Goal: Register for event/course

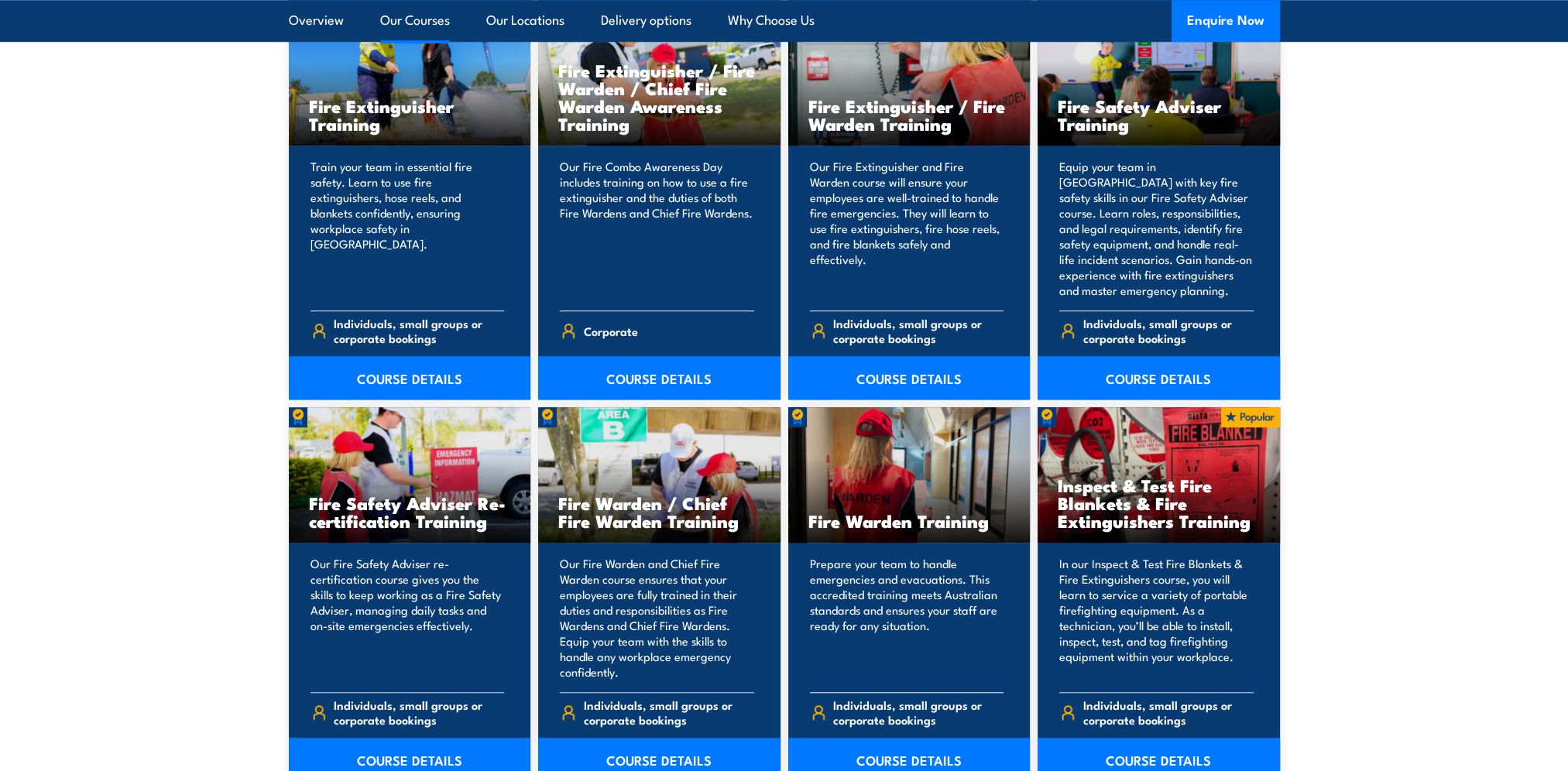
scroll to position [1780, 0]
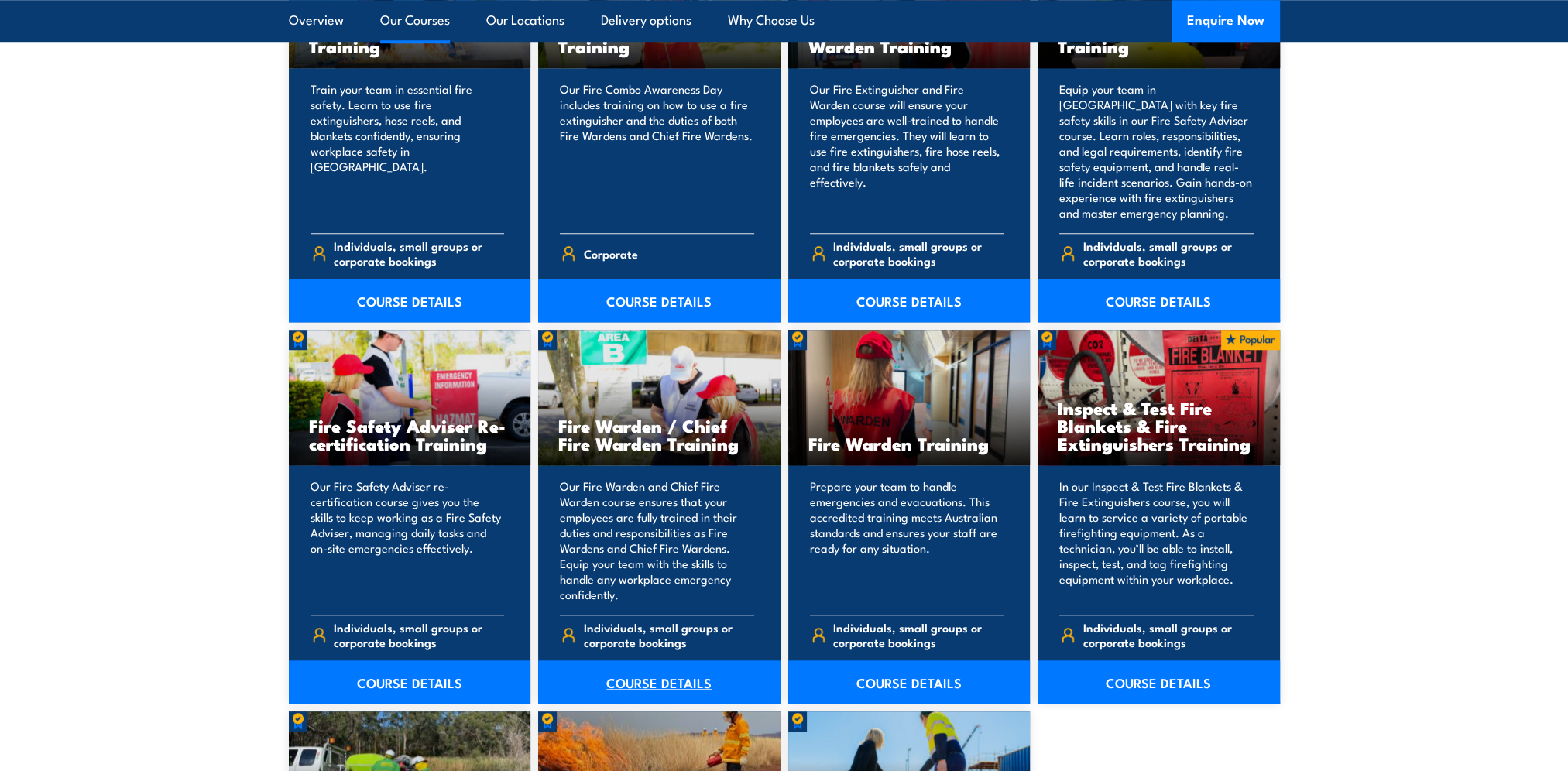
click at [650, 685] on link "COURSE DETAILS" at bounding box center [658, 681] width 242 height 44
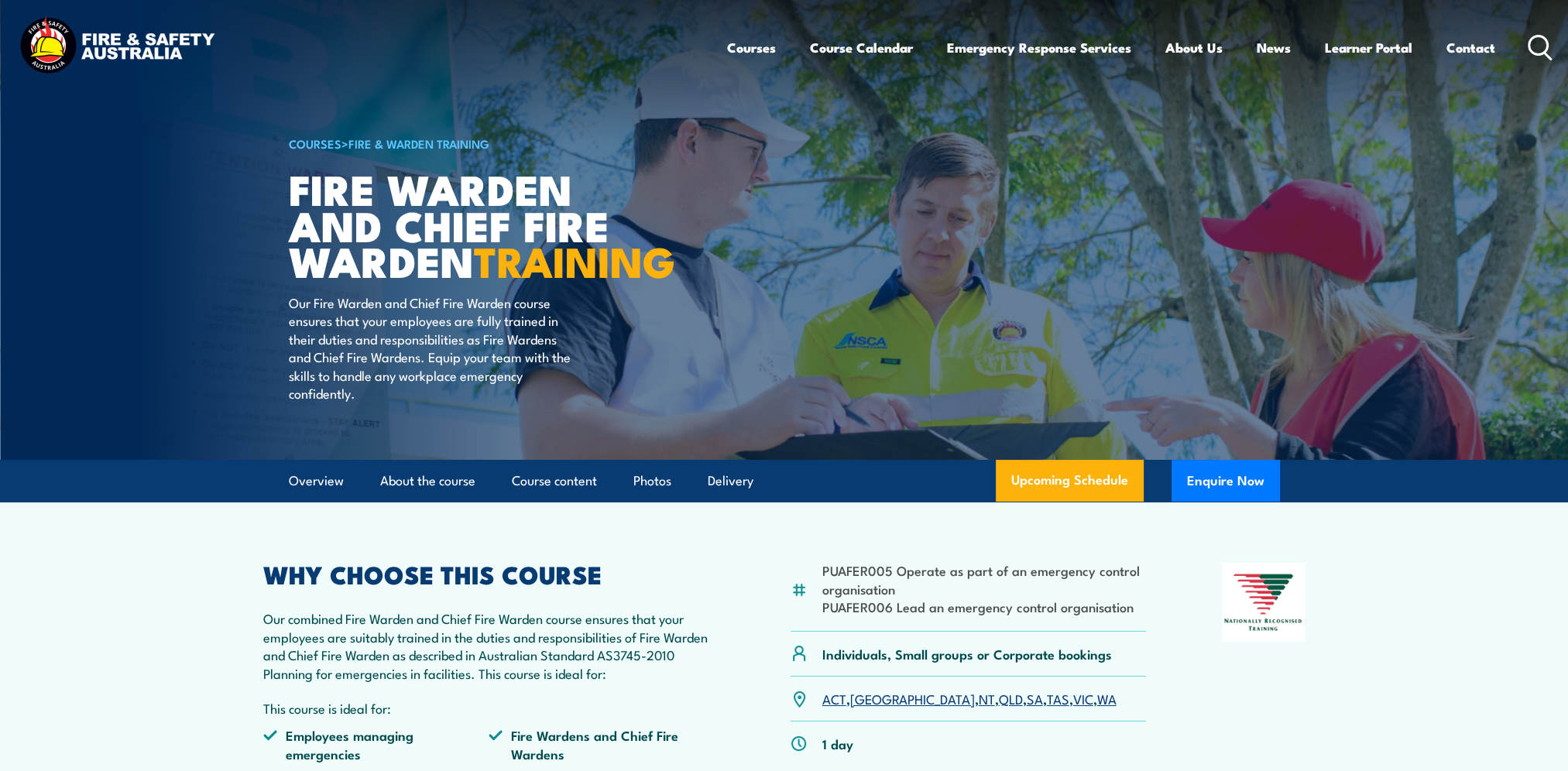
scroll to position [155, 0]
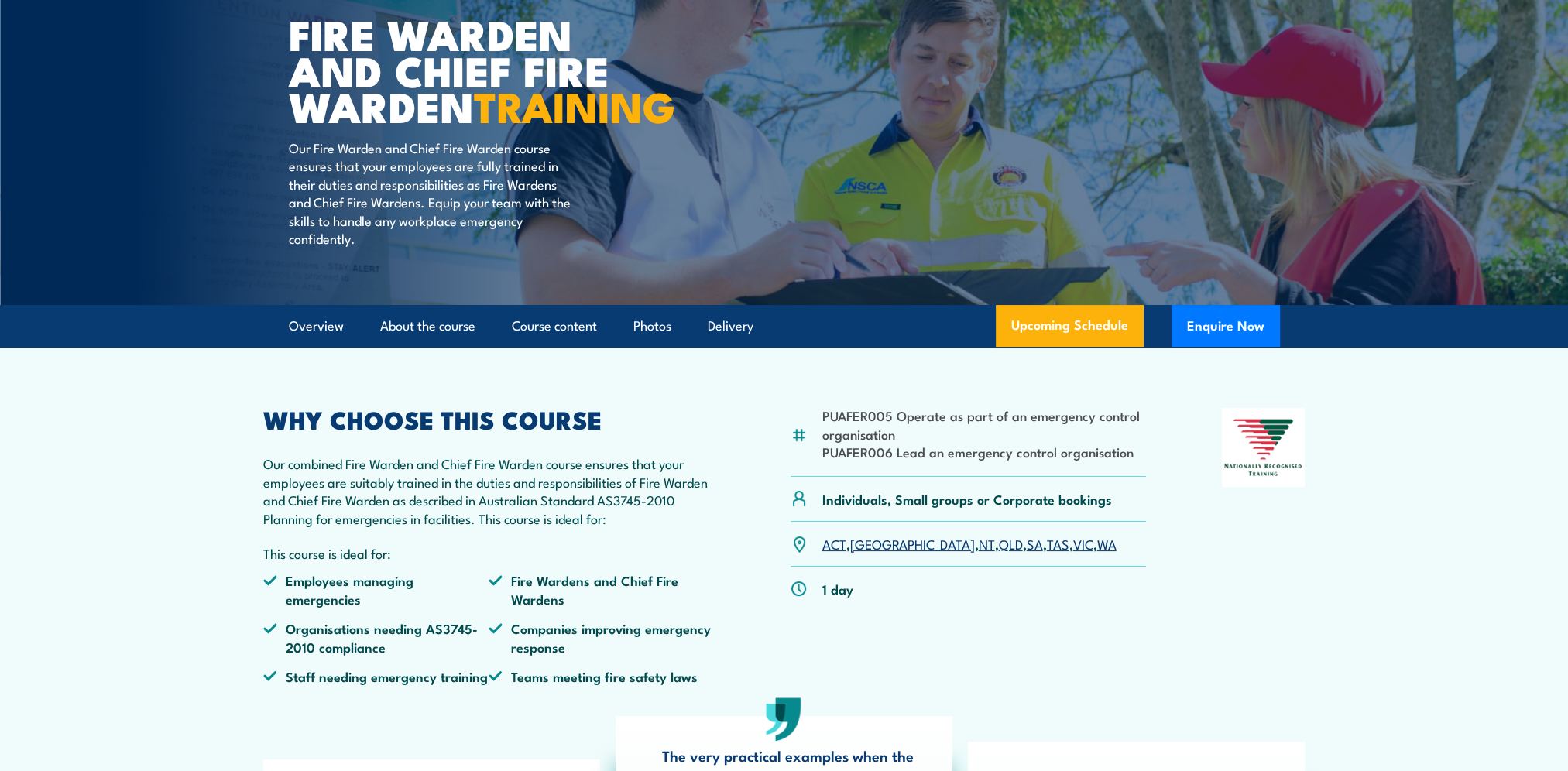
drag, startPoint x: 924, startPoint y: 584, endPoint x: 933, endPoint y: 588, distance: 9.8
click at [998, 553] on link "QLD" at bounding box center [1010, 542] width 24 height 18
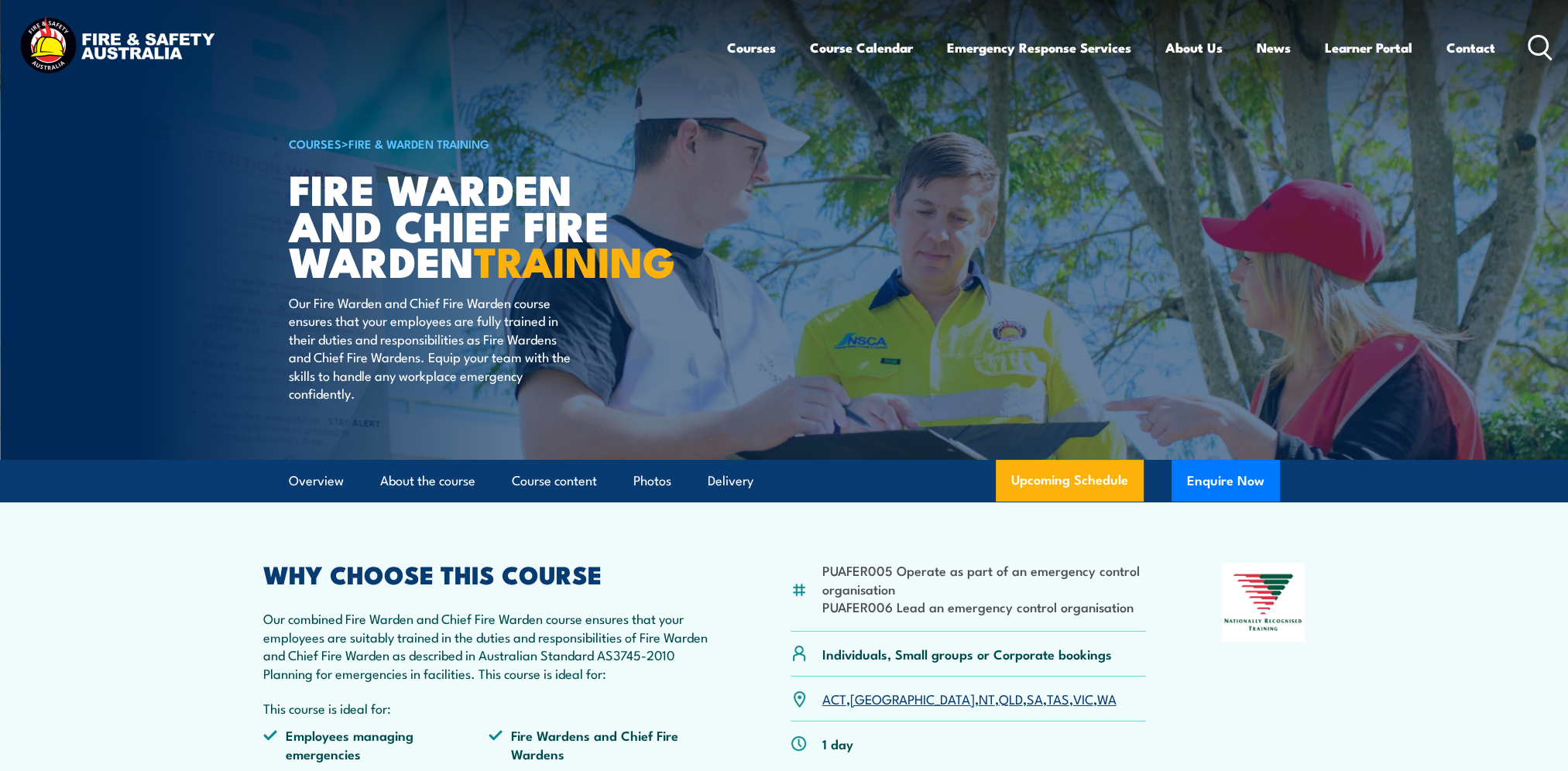
scroll to position [465, 0]
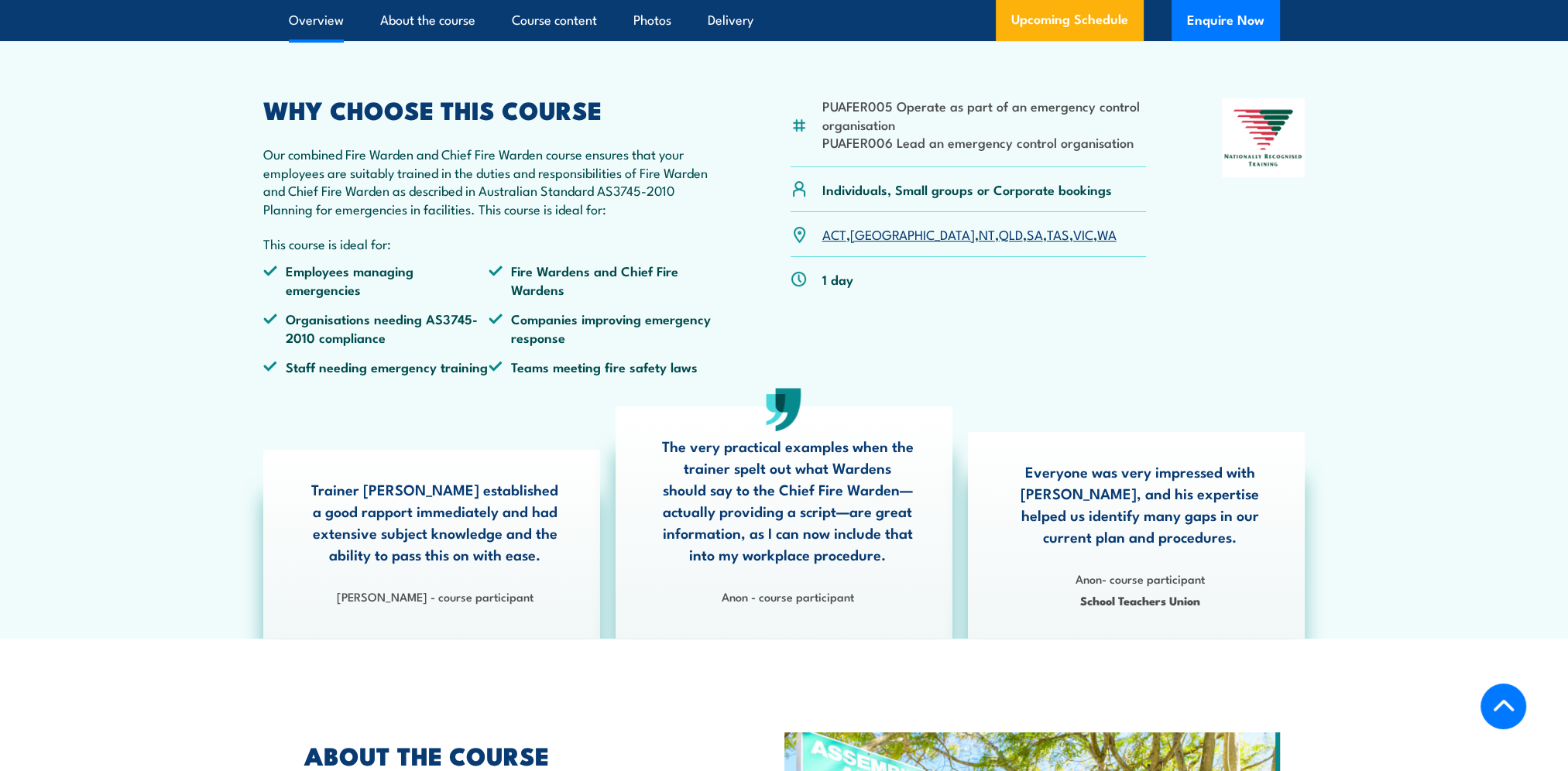
click at [998, 243] on link "QLD" at bounding box center [1010, 233] width 24 height 18
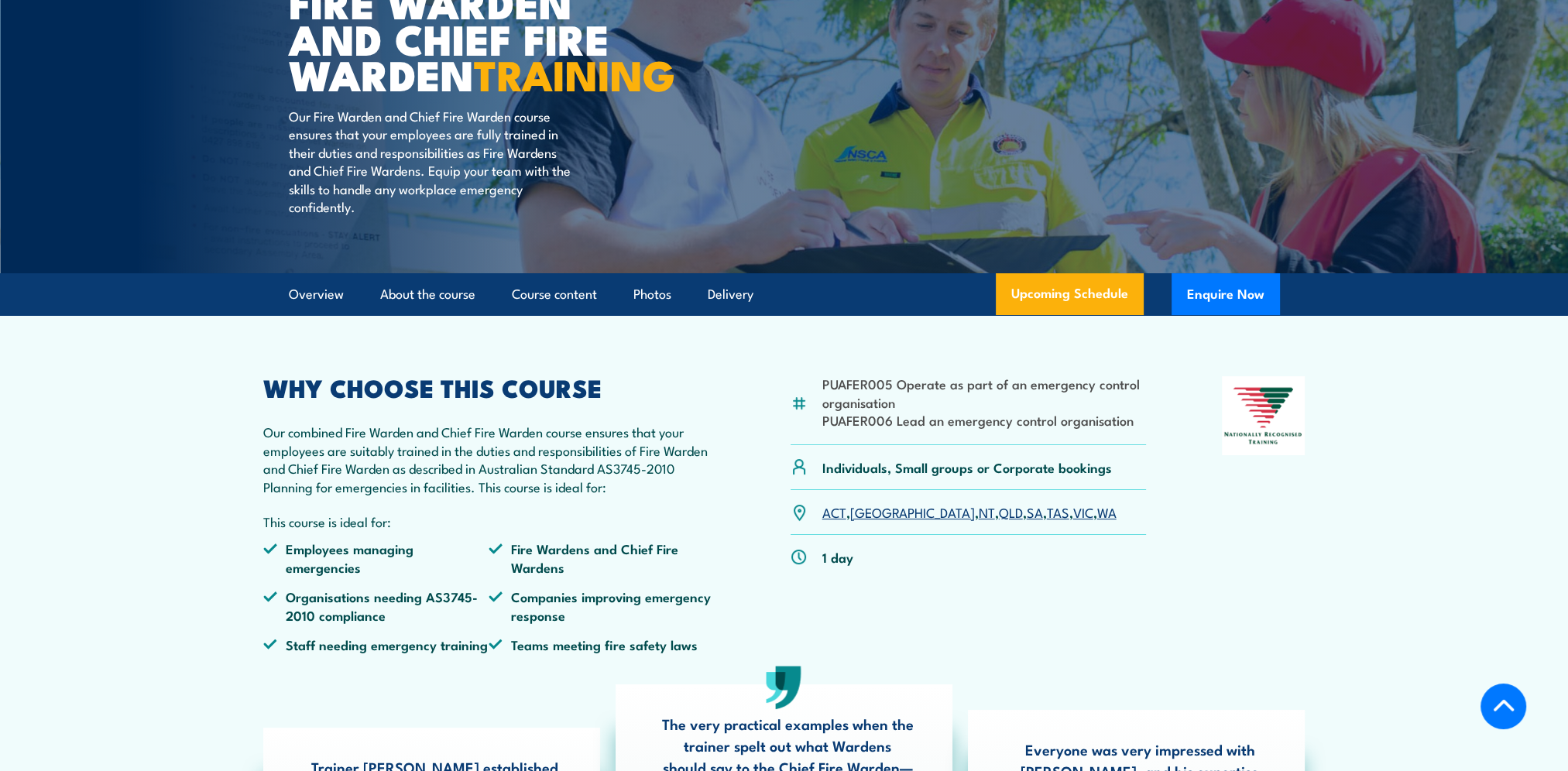
scroll to position [0, 0]
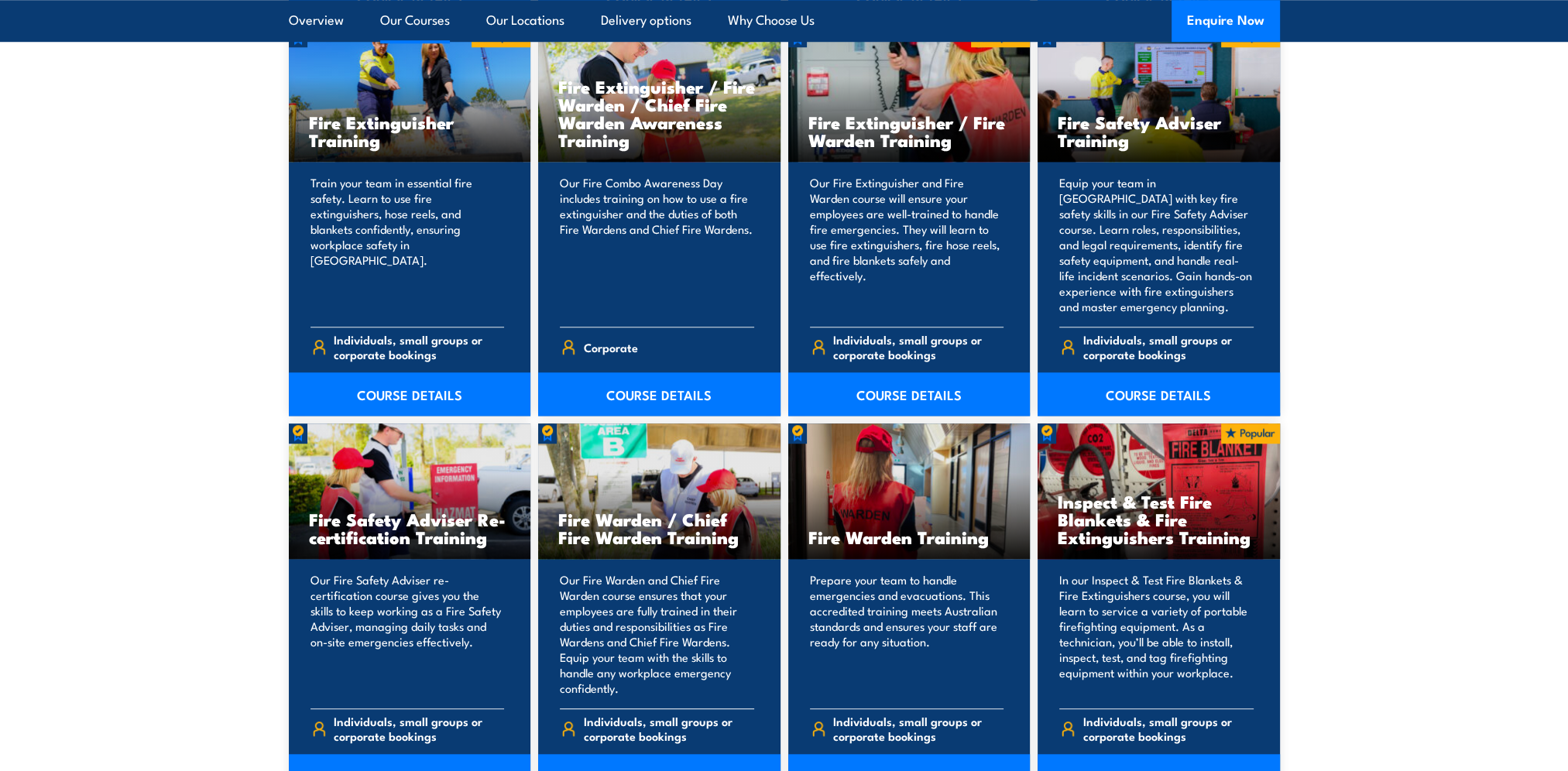
scroll to position [1764, 0]
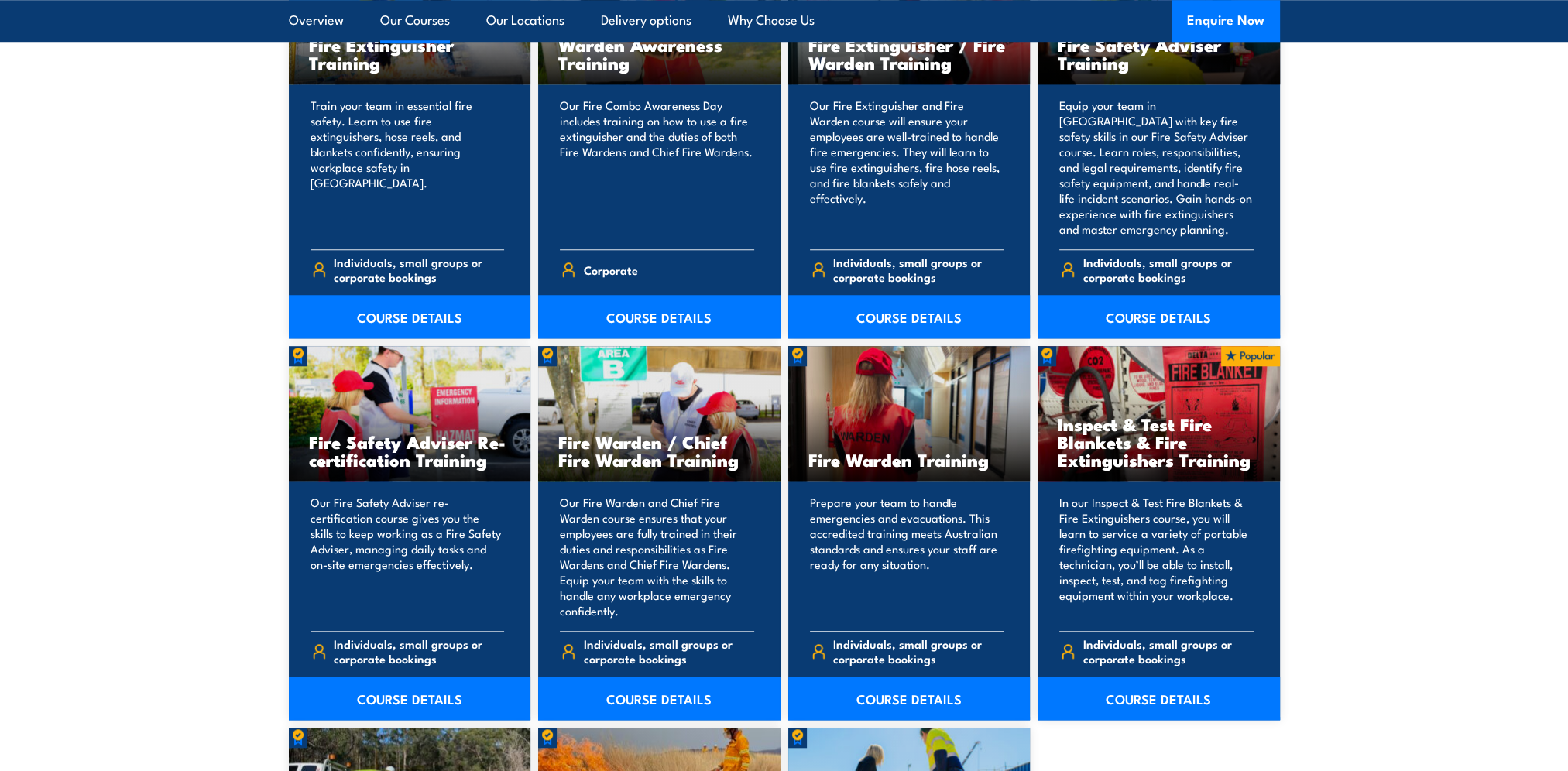
click at [868, 441] on div "Fire Warden Training" at bounding box center [909, 414] width 242 height 136
click at [880, 606] on p "Prepare your team to handle emergencies and evacuations. This accredited traini…" at bounding box center [906, 557] width 195 height 124
click at [885, 411] on div "Fire Warden Training" at bounding box center [909, 414] width 242 height 136
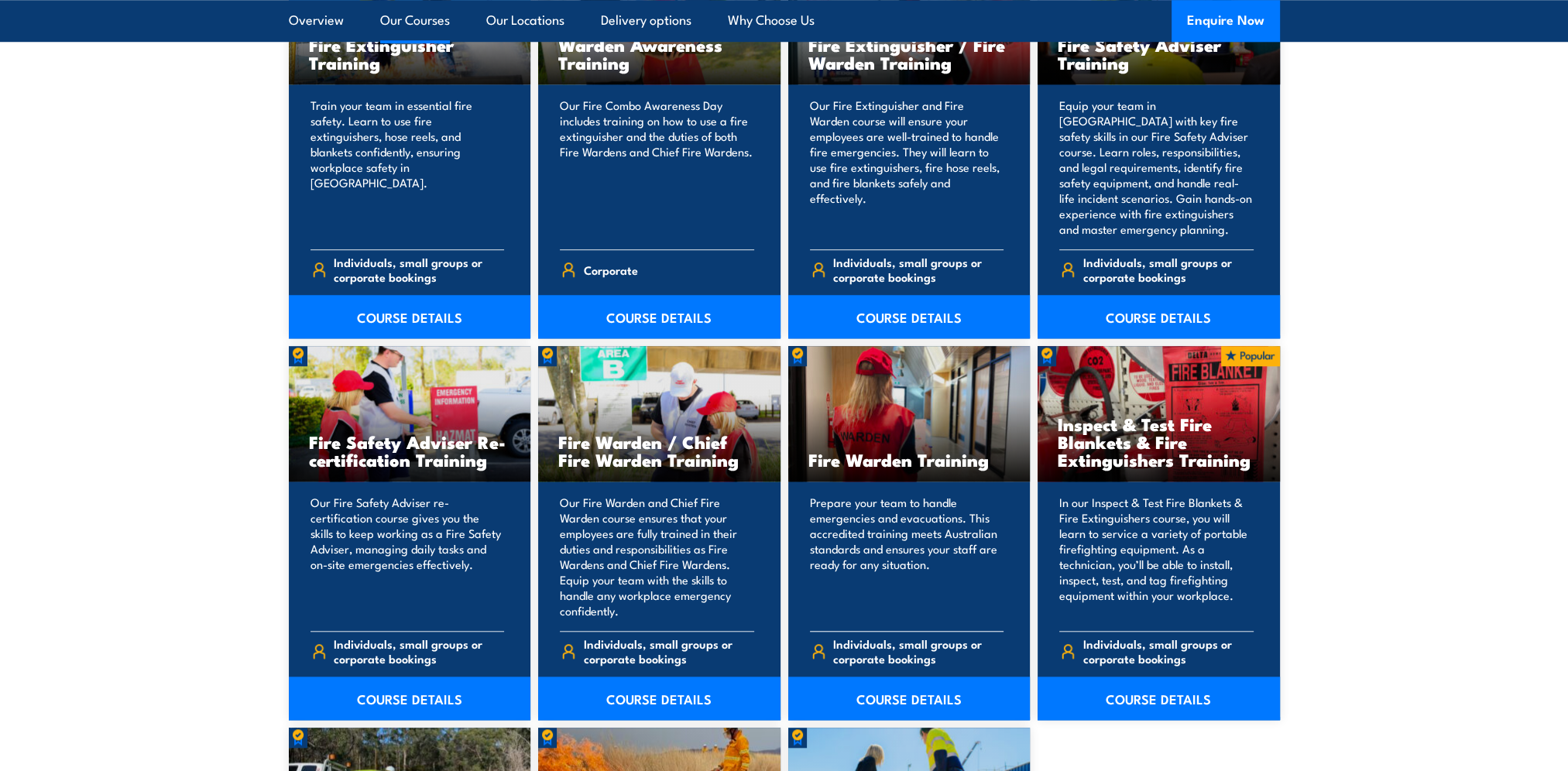
drag, startPoint x: 885, startPoint y: 411, endPoint x: 894, endPoint y: 523, distance: 112.4
click at [894, 523] on p "Prepare your team to handle emergencies and evacuations. This accredited traini…" at bounding box center [906, 557] width 195 height 124
click at [888, 607] on p "Prepare your team to handle emergencies and evacuations. This accredited traini…" at bounding box center [906, 557] width 195 height 124
click at [882, 700] on link "COURSE DETAILS" at bounding box center [909, 698] width 242 height 44
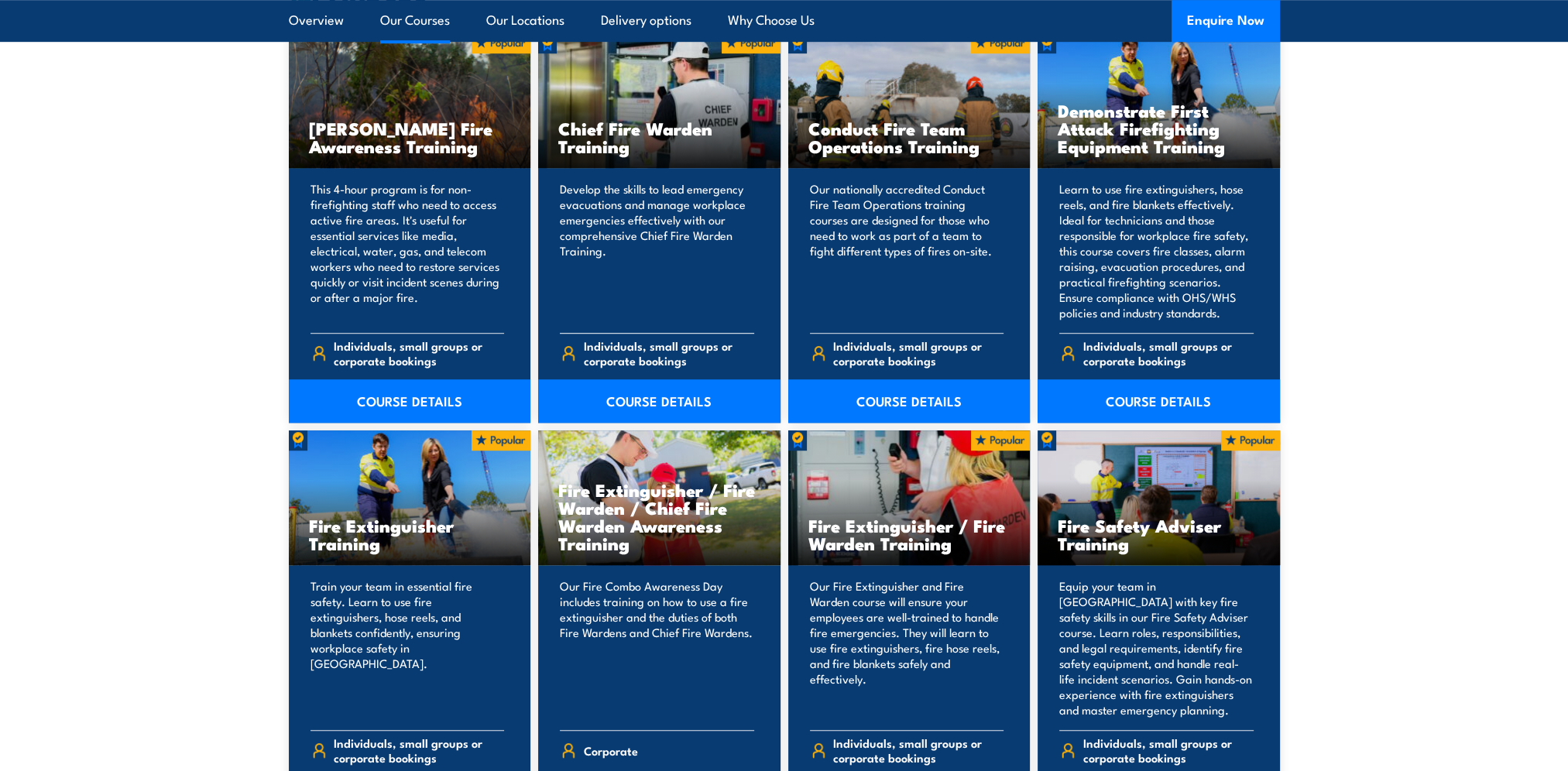
scroll to position [1128, 0]
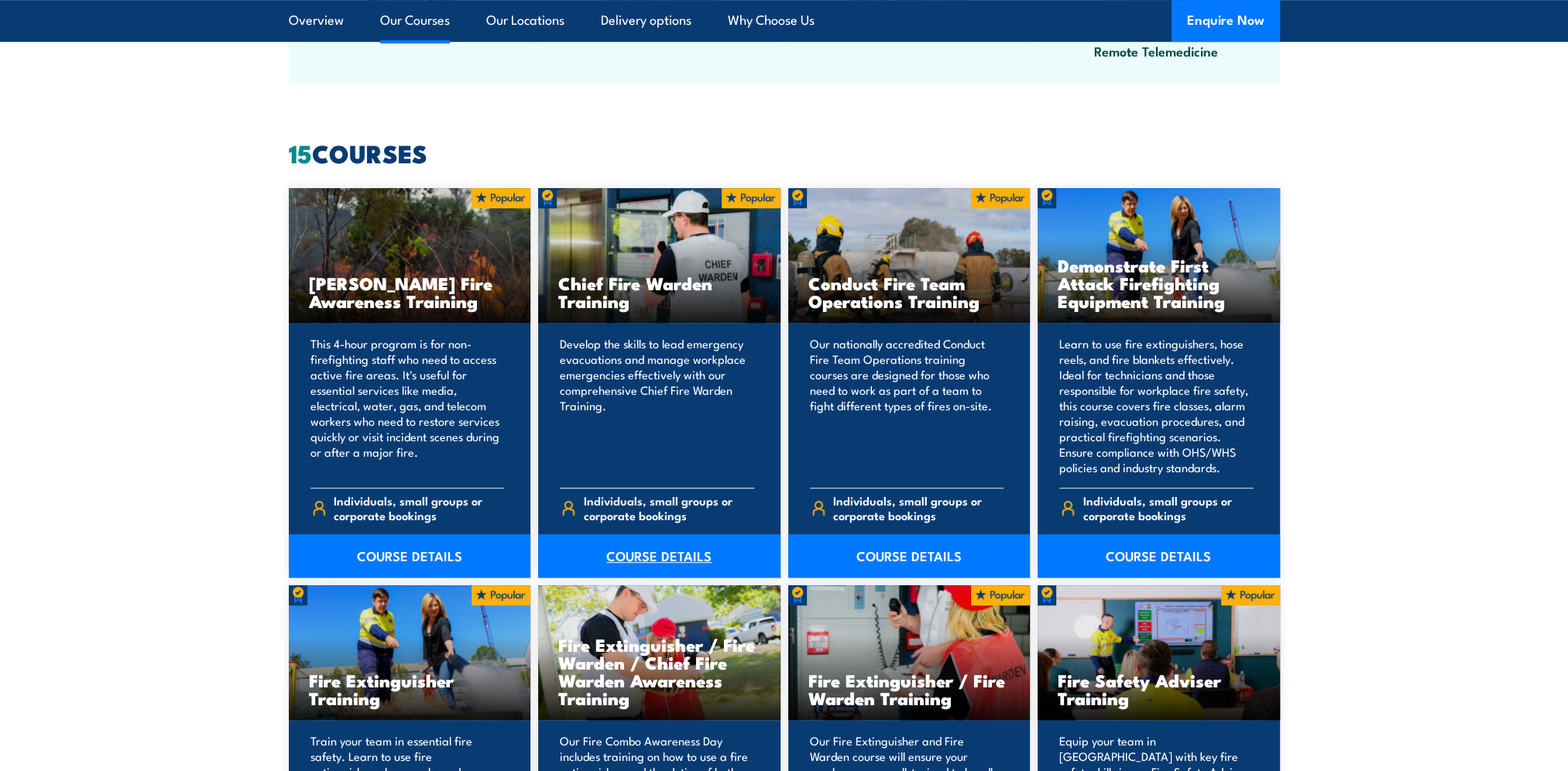
click at [631, 561] on link "COURSE DETAILS" at bounding box center [658, 555] width 242 height 44
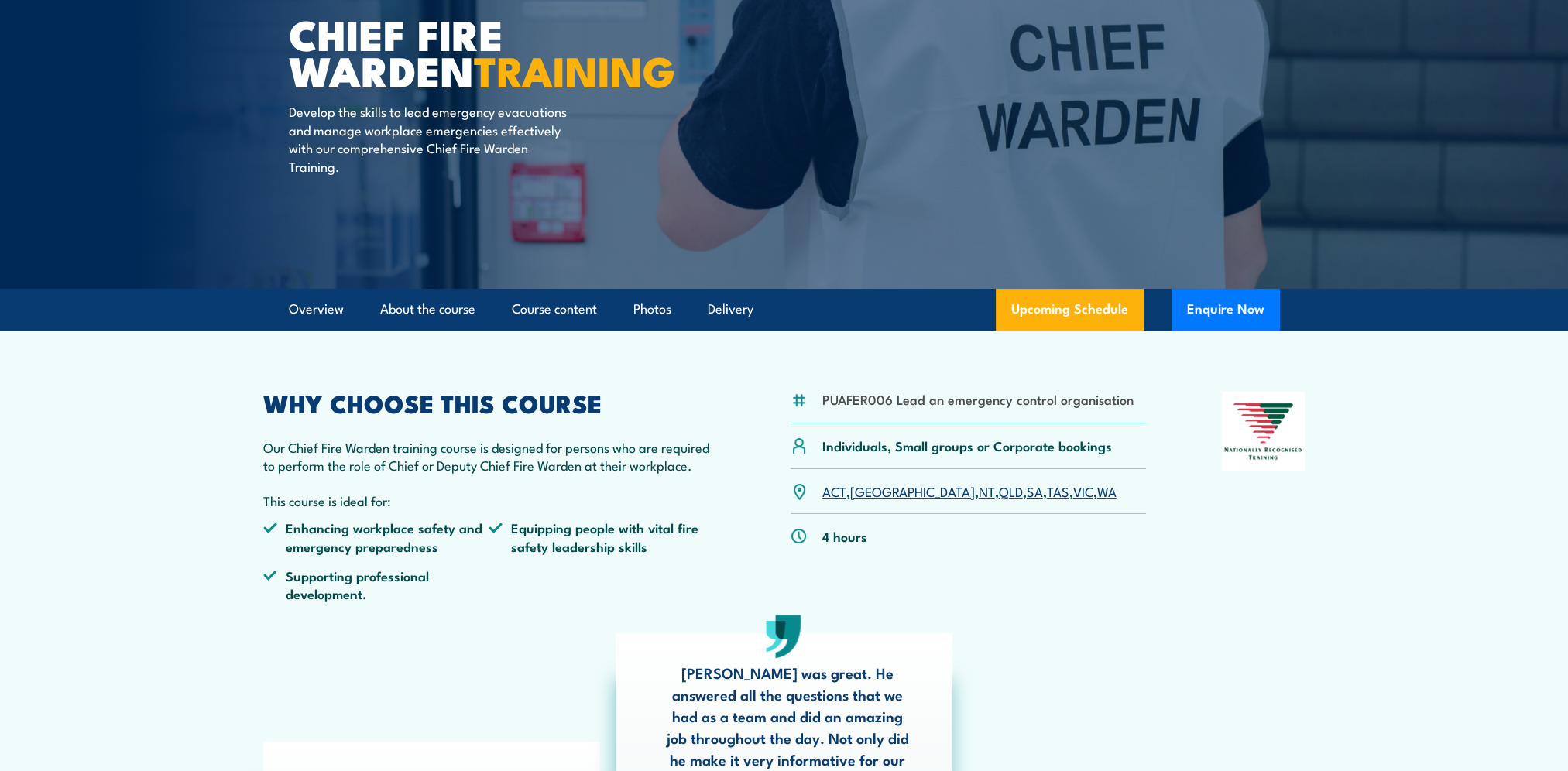
scroll to position [387, 0]
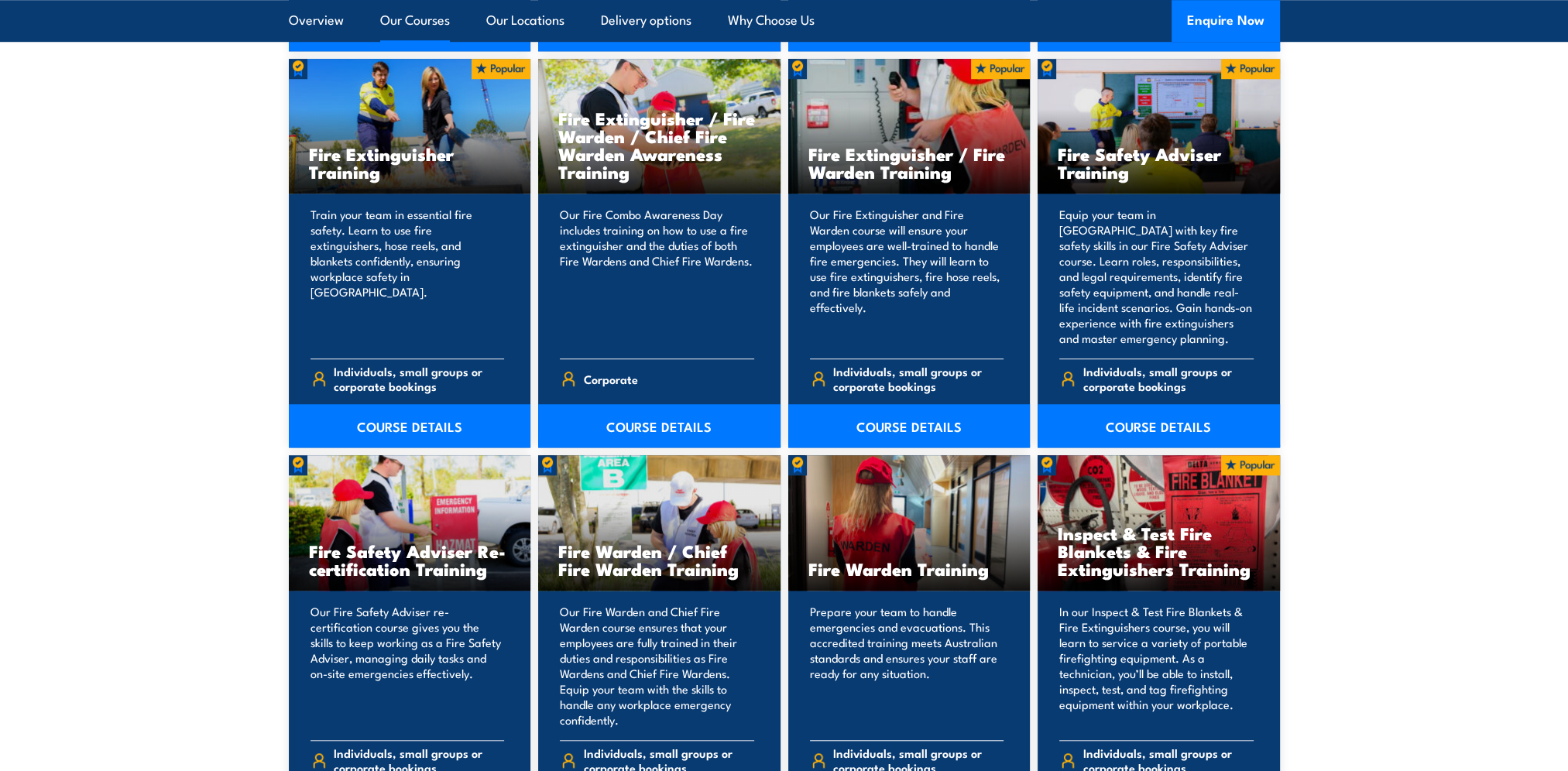
scroll to position [1810, 0]
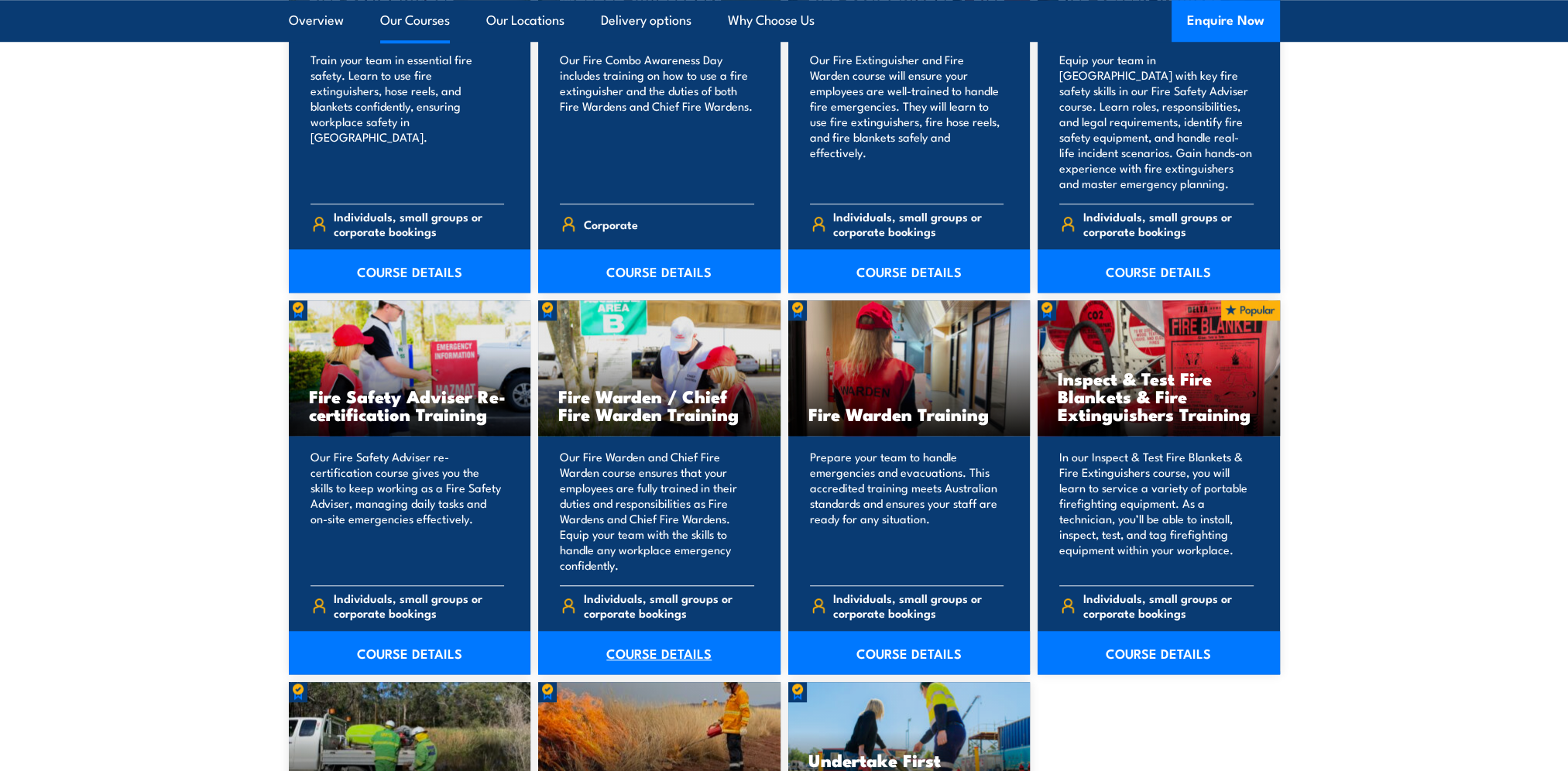
click at [694, 649] on link "COURSE DETAILS" at bounding box center [658, 652] width 242 height 44
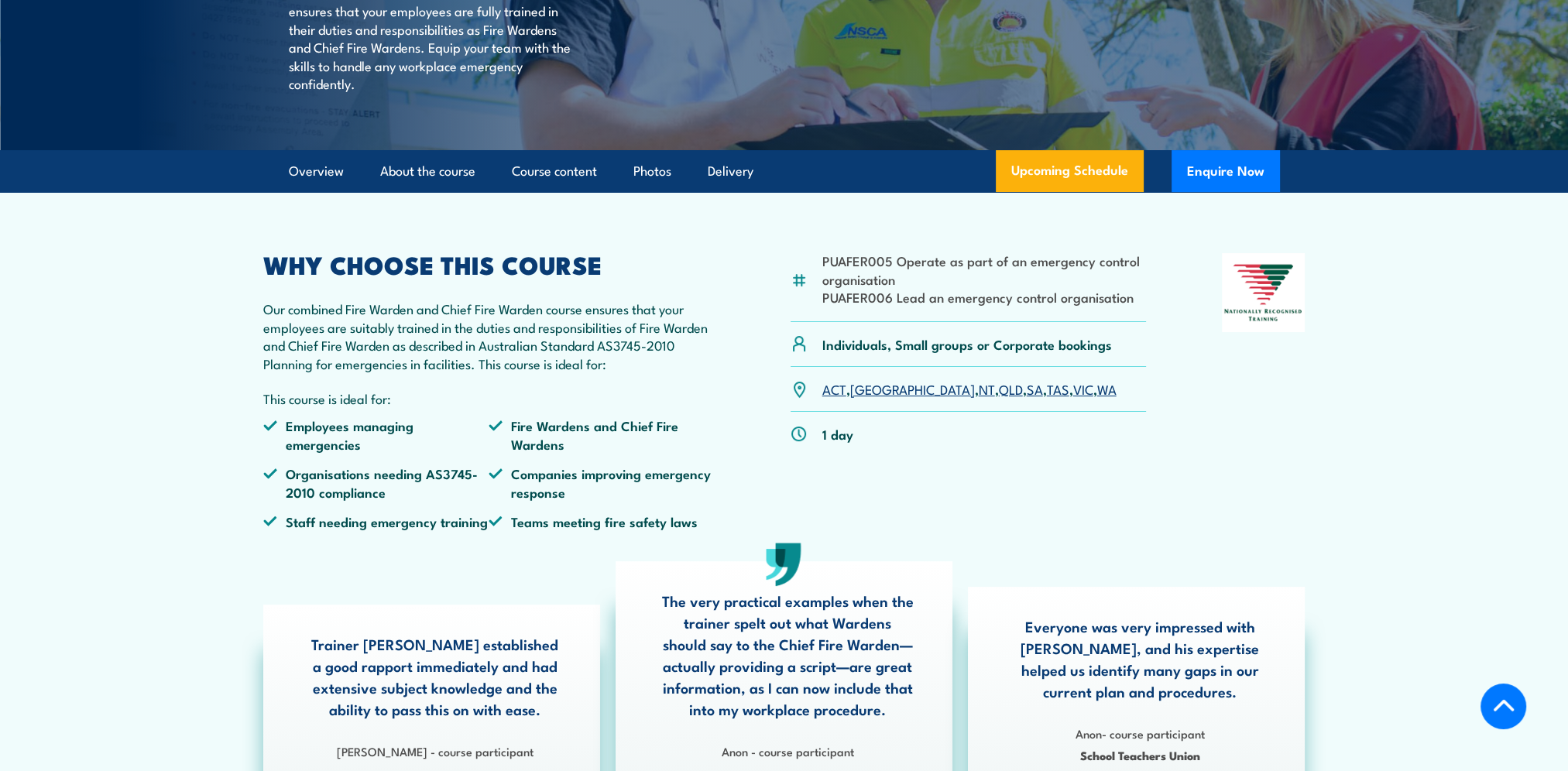
scroll to position [465, 0]
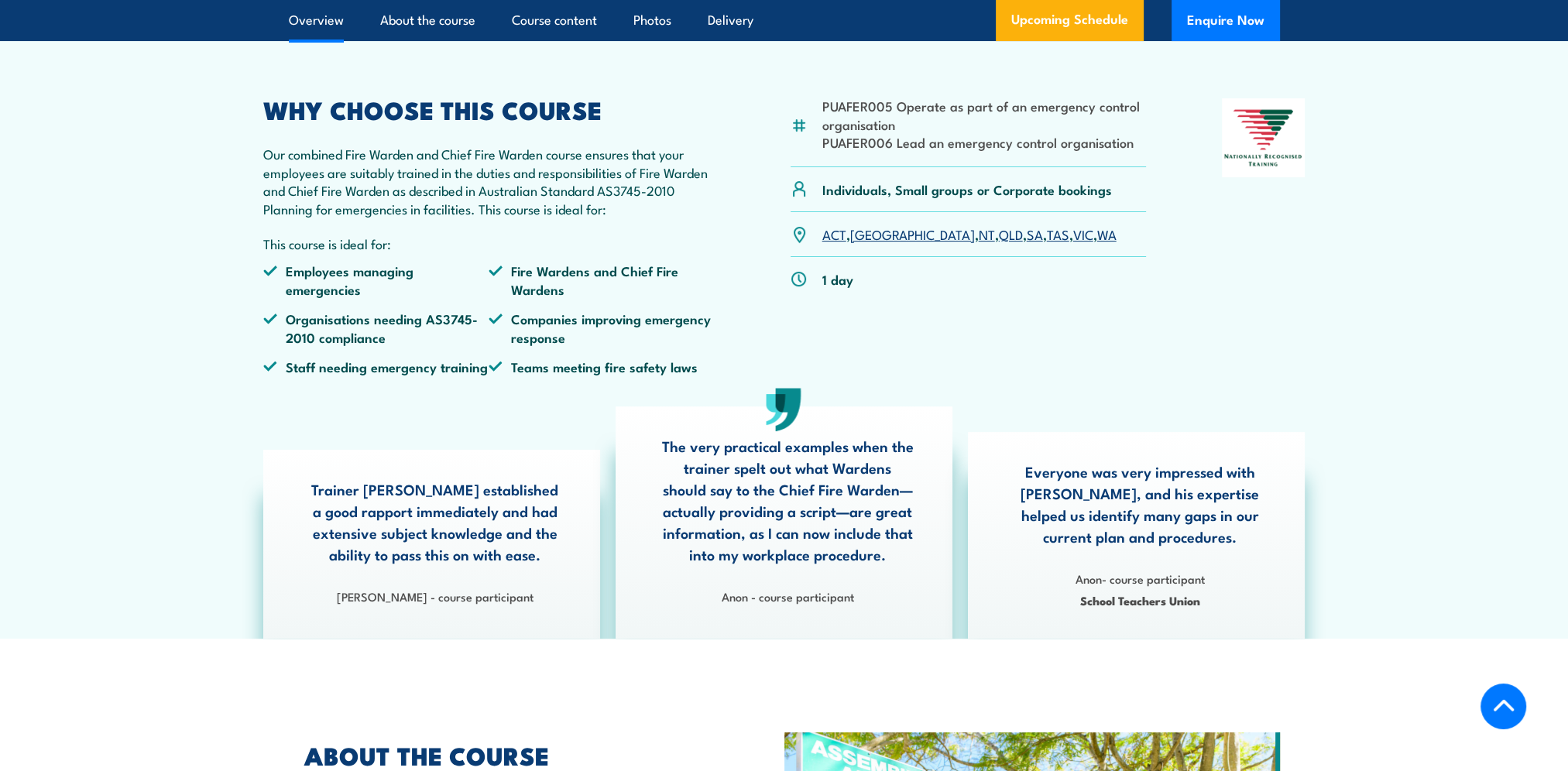
click at [998, 243] on link "QLD" at bounding box center [1010, 233] width 24 height 18
